Goal: Task Accomplishment & Management: Manage account settings

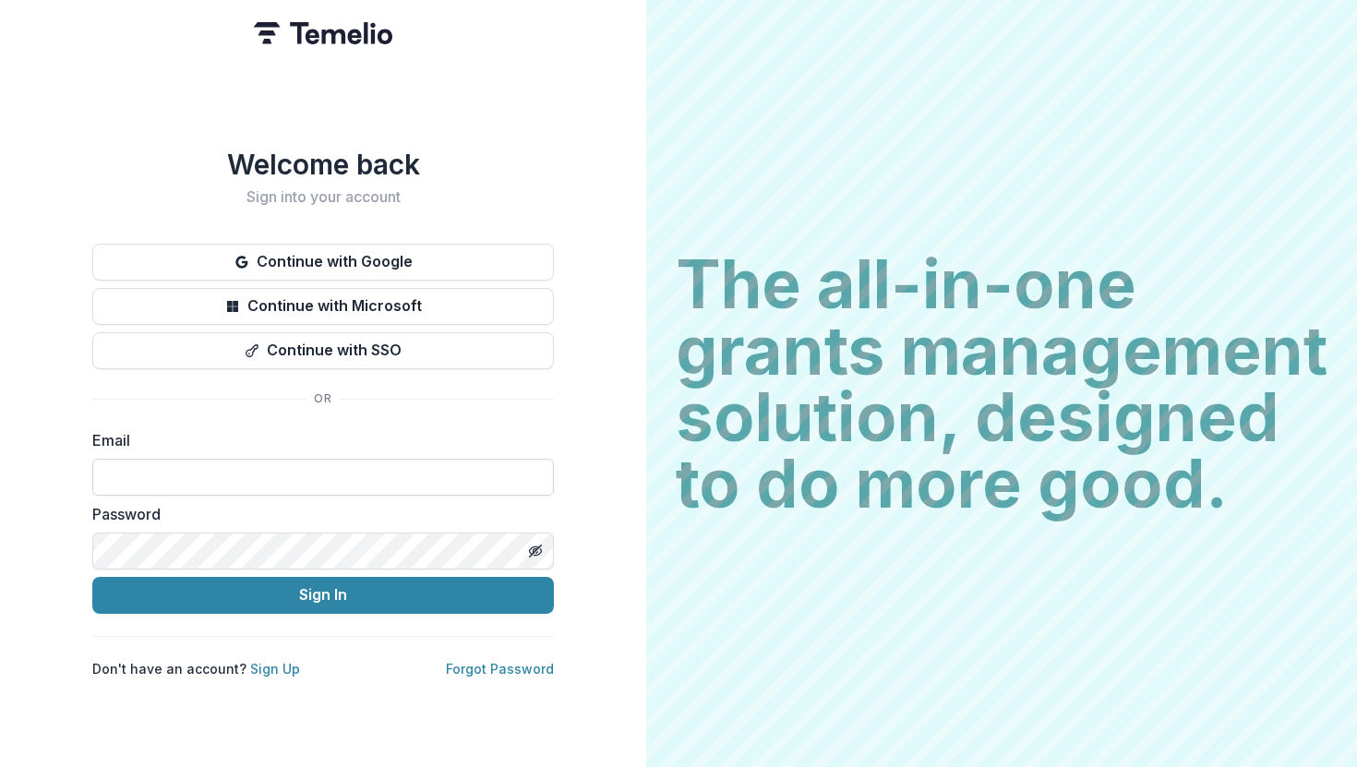
click at [369, 469] on input at bounding box center [323, 477] width 462 height 37
type input "**********"
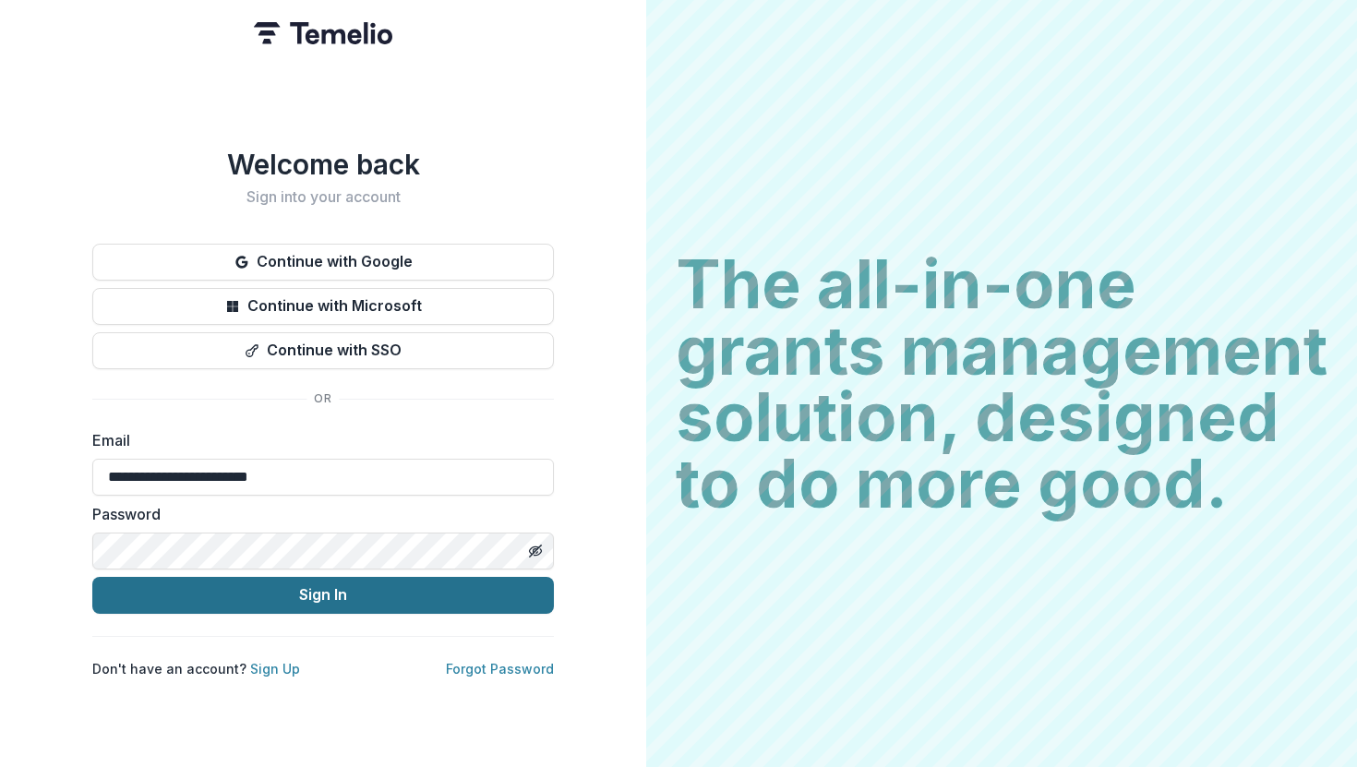
click at [298, 589] on button "Sign In" at bounding box center [323, 595] width 462 height 37
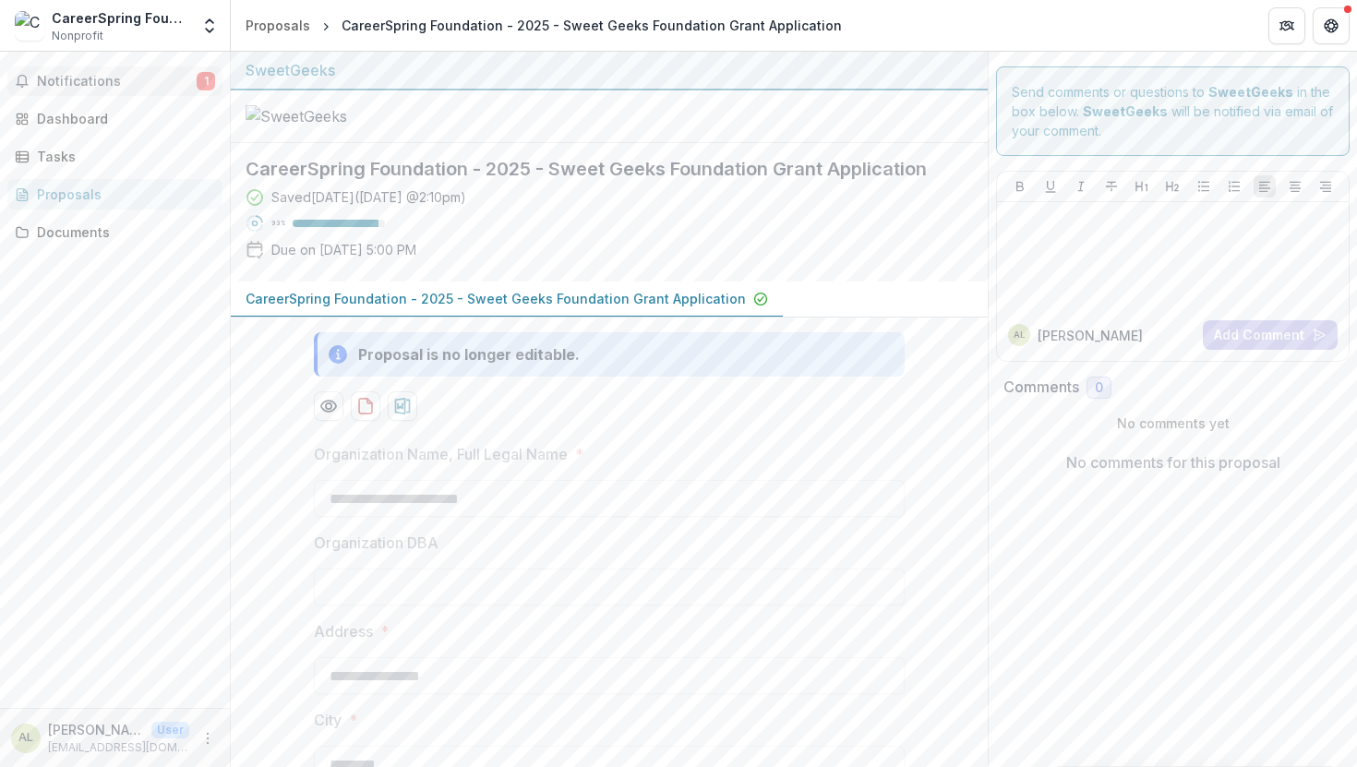
click at [113, 77] on span "Notifications" at bounding box center [117, 82] width 160 height 16
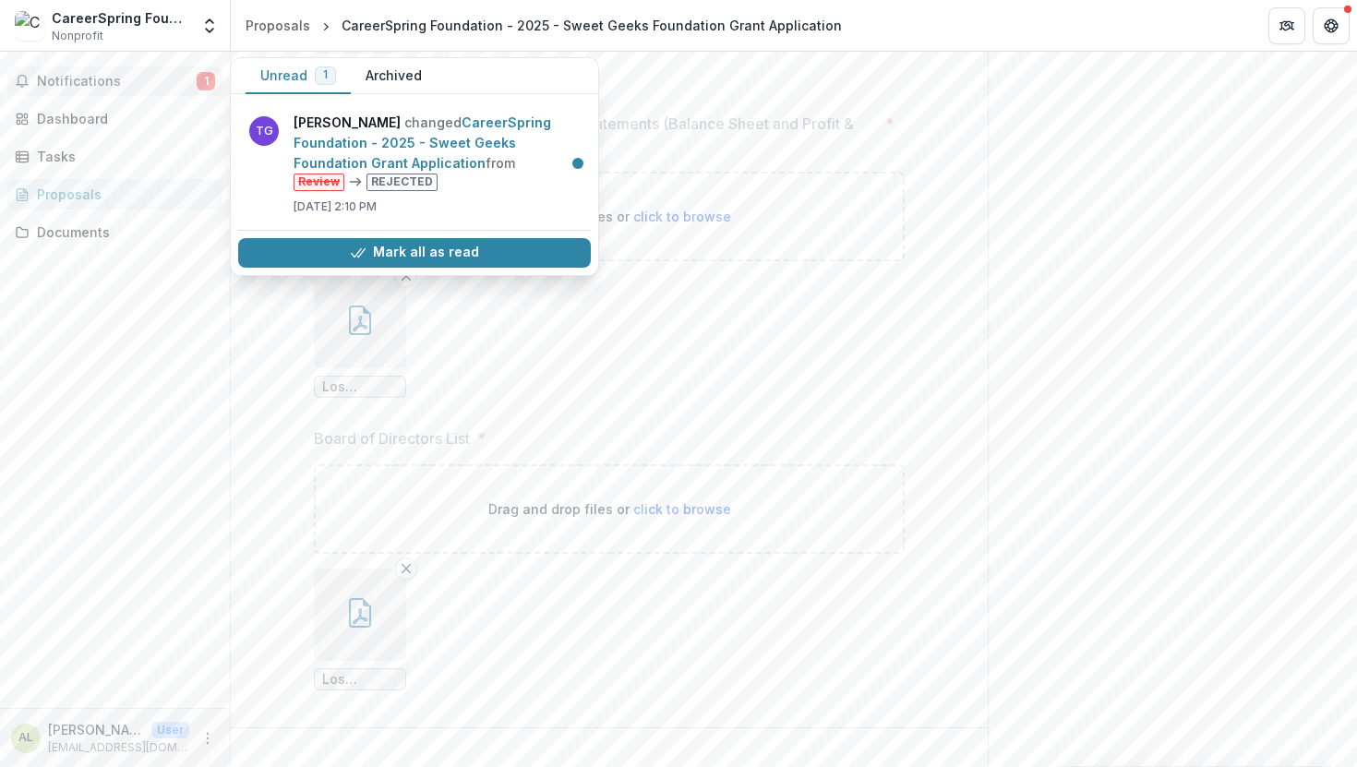
scroll to position [6780, 0]
click at [355, 373] on button "button" at bounding box center [360, 327] width 92 height 92
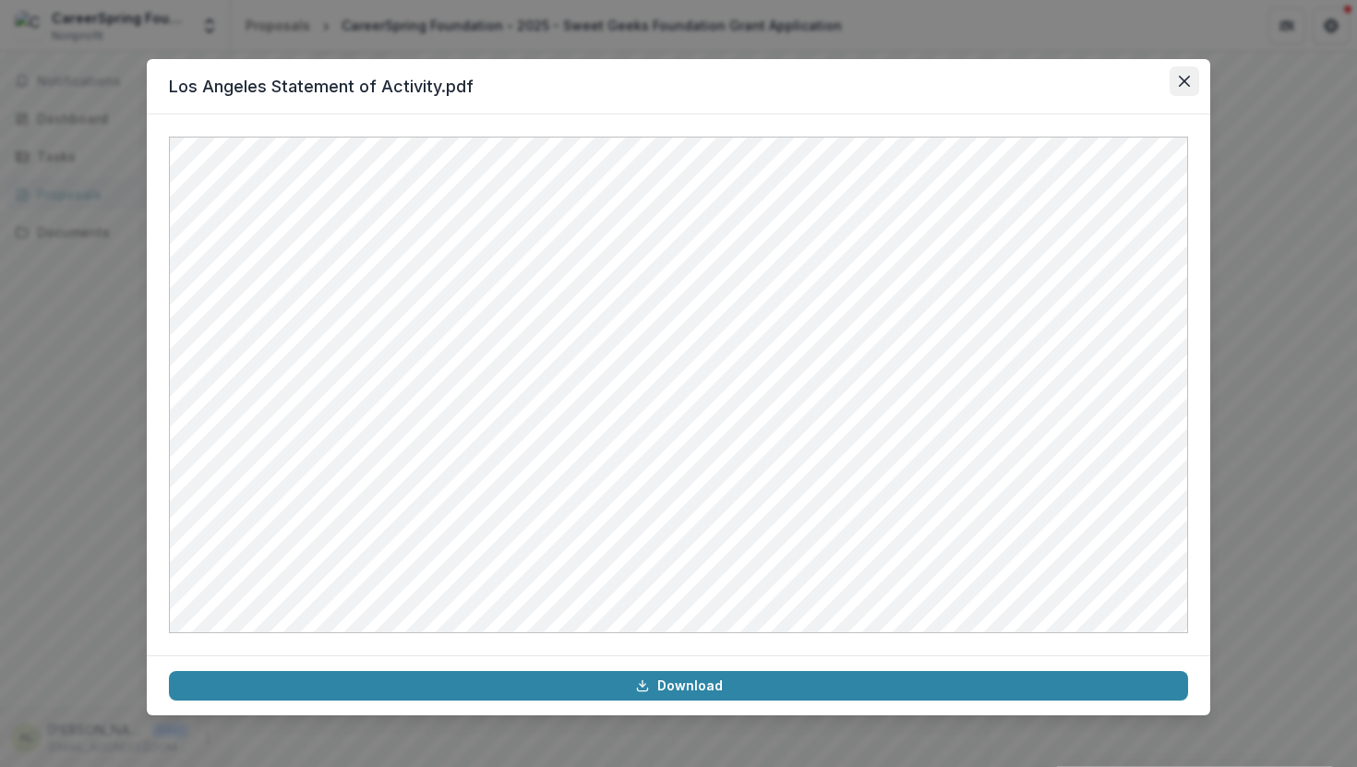
click at [1179, 87] on button "Close" at bounding box center [1185, 81] width 30 height 30
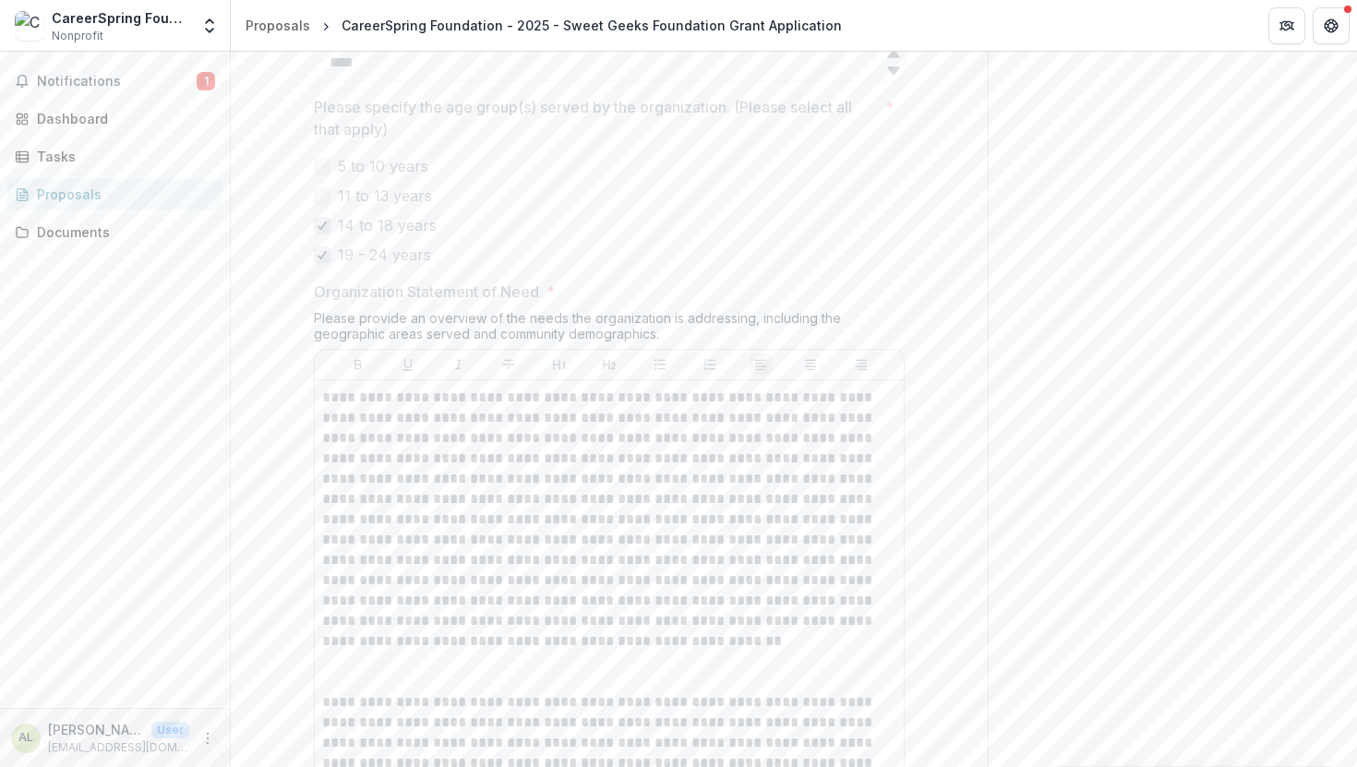
scroll to position [2198, 0]
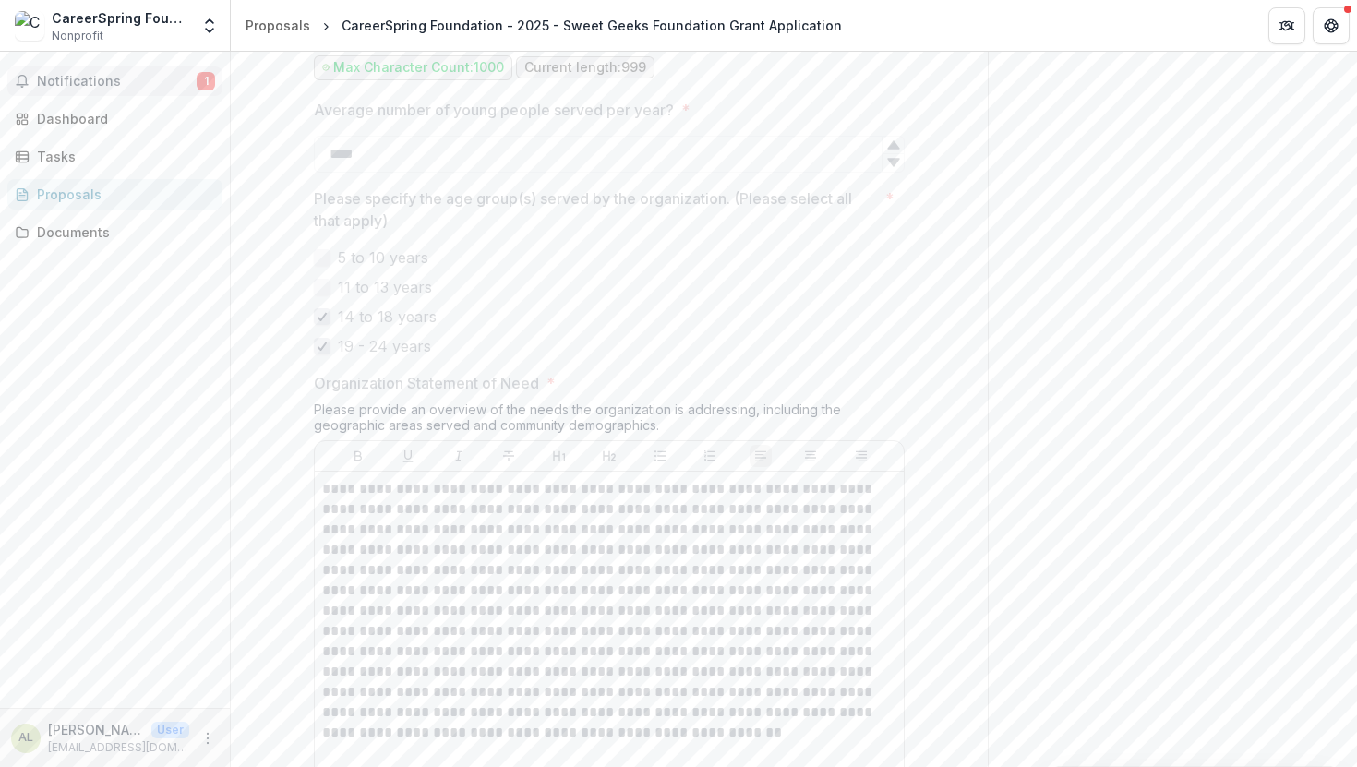
click at [105, 80] on span "Notifications" at bounding box center [117, 82] width 160 height 16
